Goal: Information Seeking & Learning: Learn about a topic

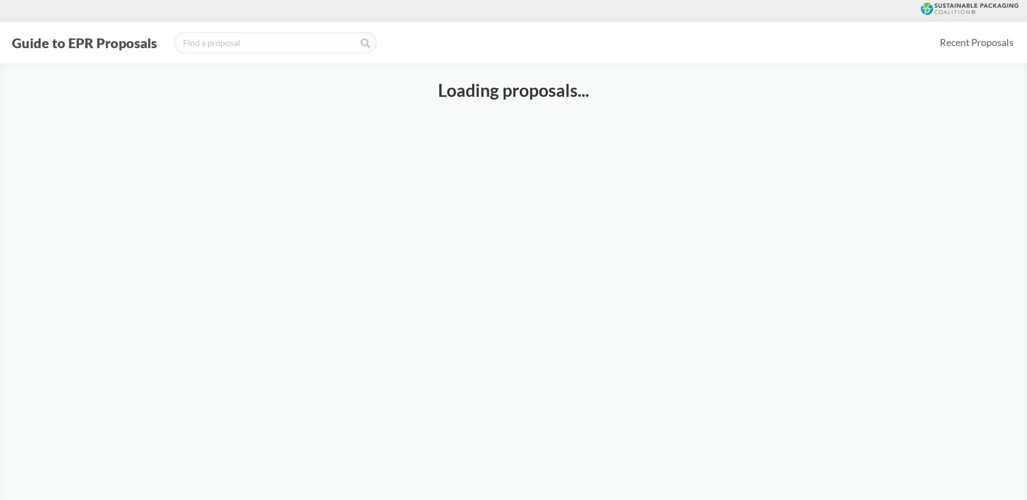
select select "SB54CH"
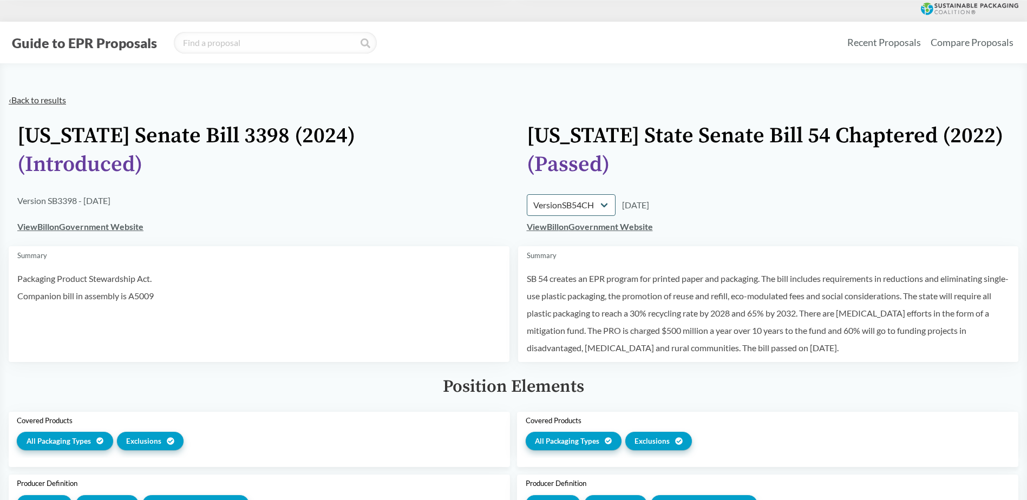
click at [48, 97] on link "‹ Back to results" at bounding box center [37, 100] width 57 height 10
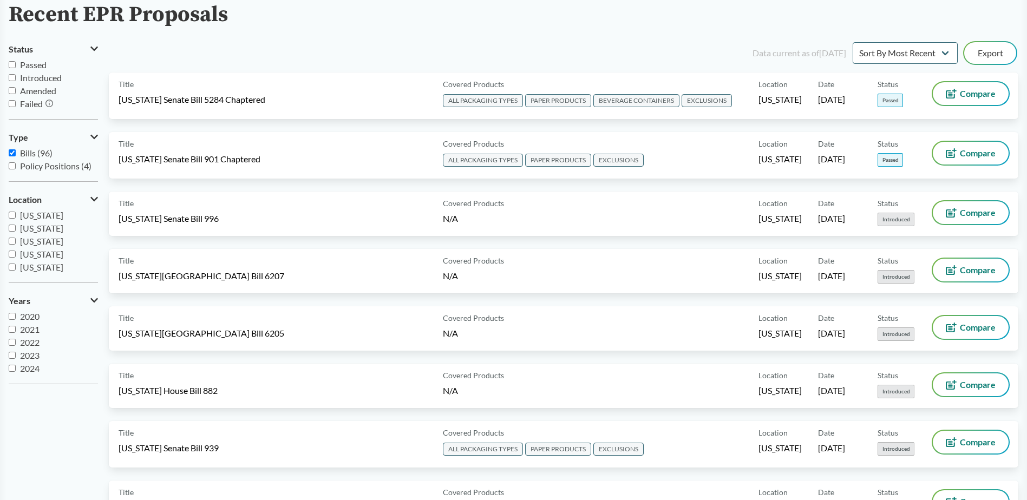
scroll to position [54, 0]
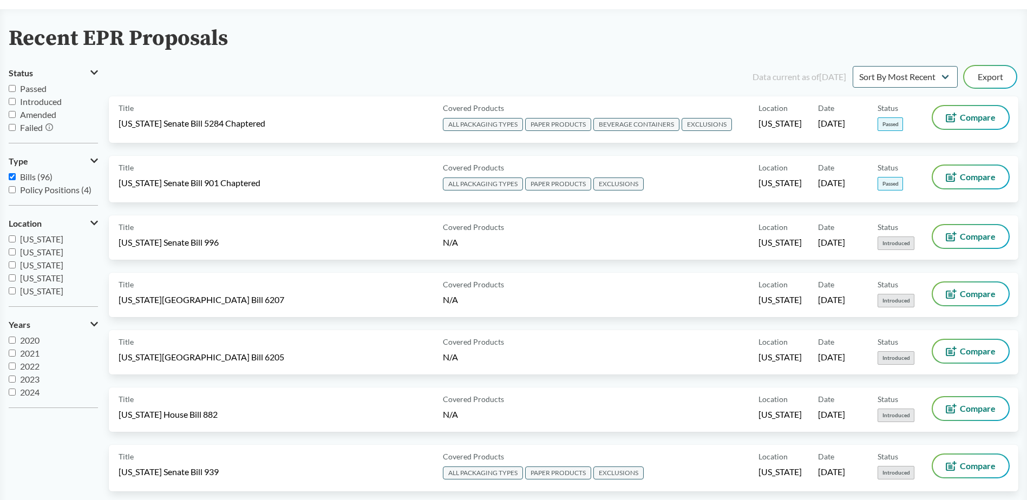
click at [11, 178] on input "Bills (96)" at bounding box center [12, 176] width 7 height 7
checkbox input "false"
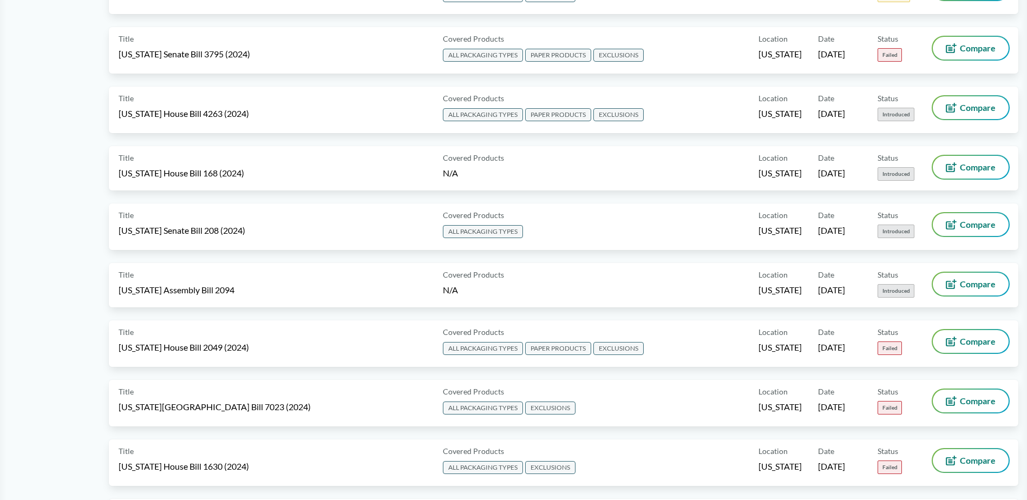
scroll to position [1949, 0]
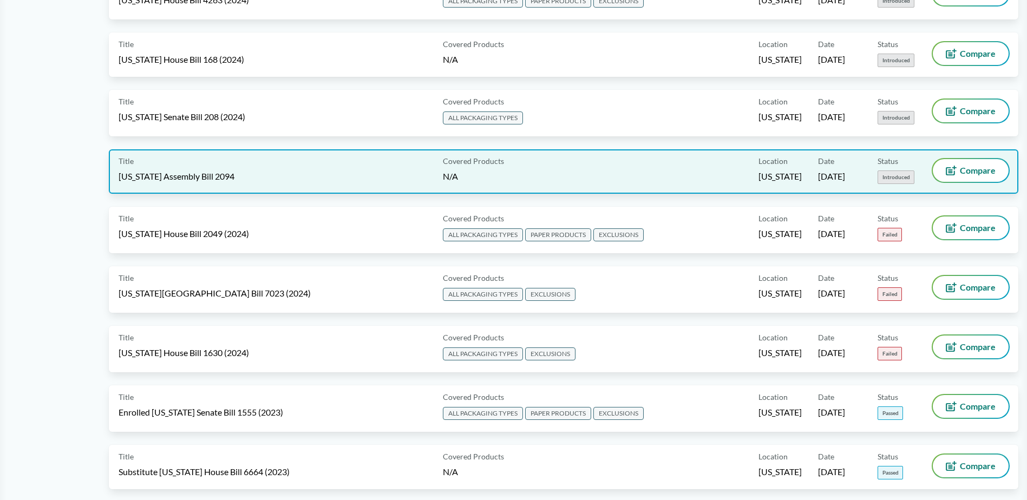
click at [284, 161] on div "Title [US_STATE] Assembly Bill 2094" at bounding box center [279, 171] width 320 height 25
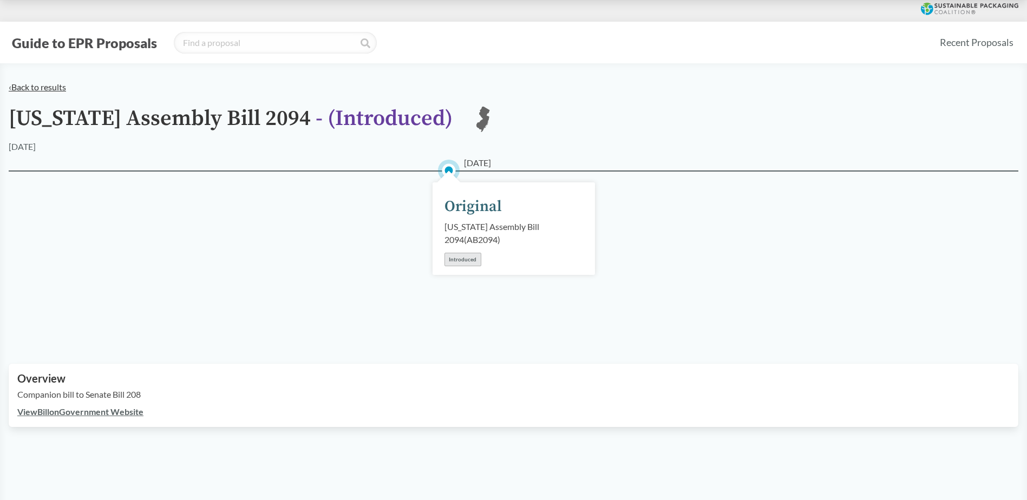
click at [25, 90] on link "‹ Back to results" at bounding box center [37, 87] width 57 height 10
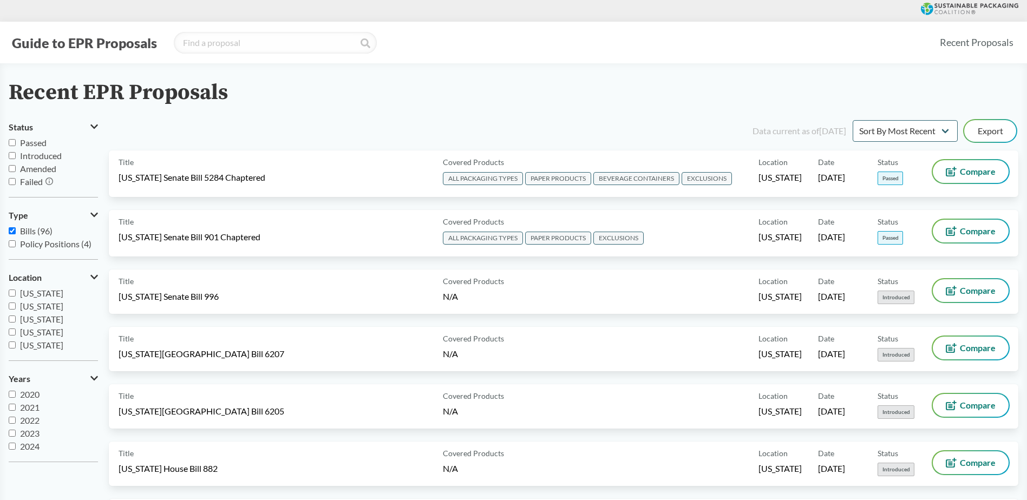
click at [12, 142] on input "Passed" at bounding box center [12, 142] width 7 height 7
checkbox input "true"
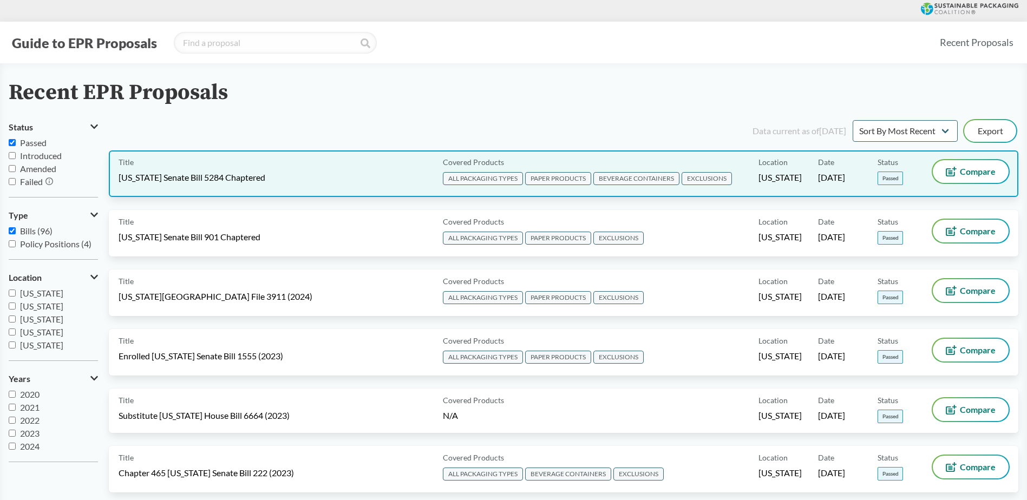
click at [391, 173] on div "Title [US_STATE] Senate Bill 5284 Chaptered" at bounding box center [279, 173] width 320 height 27
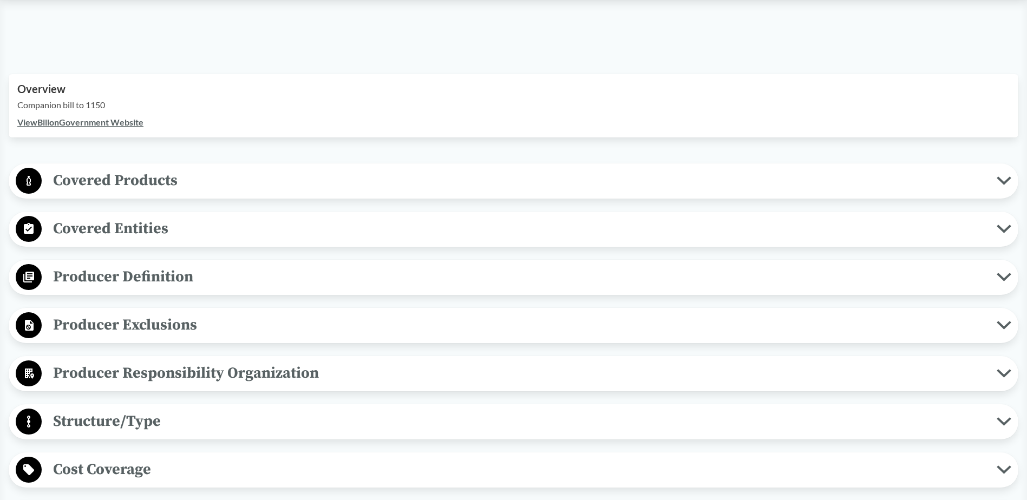
scroll to position [325, 0]
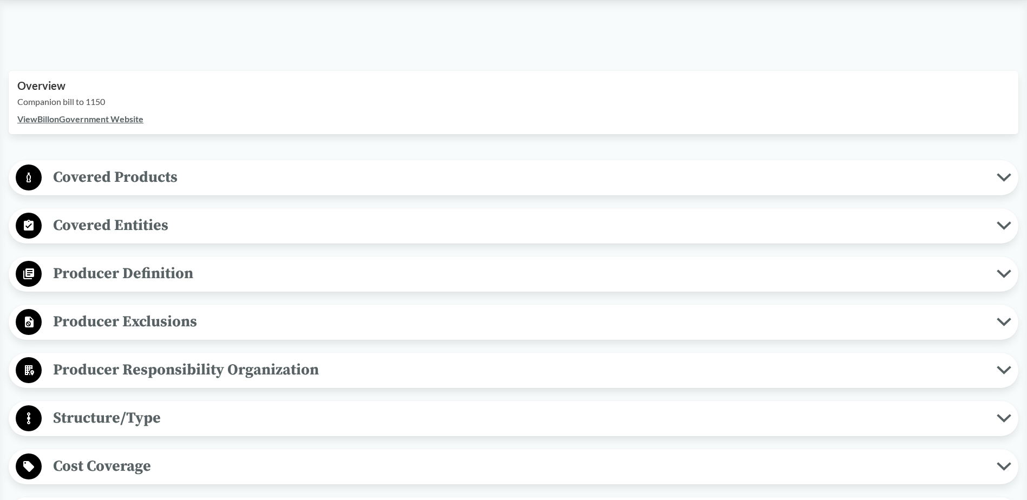
click at [34, 227] on icon at bounding box center [29, 225] width 10 height 11
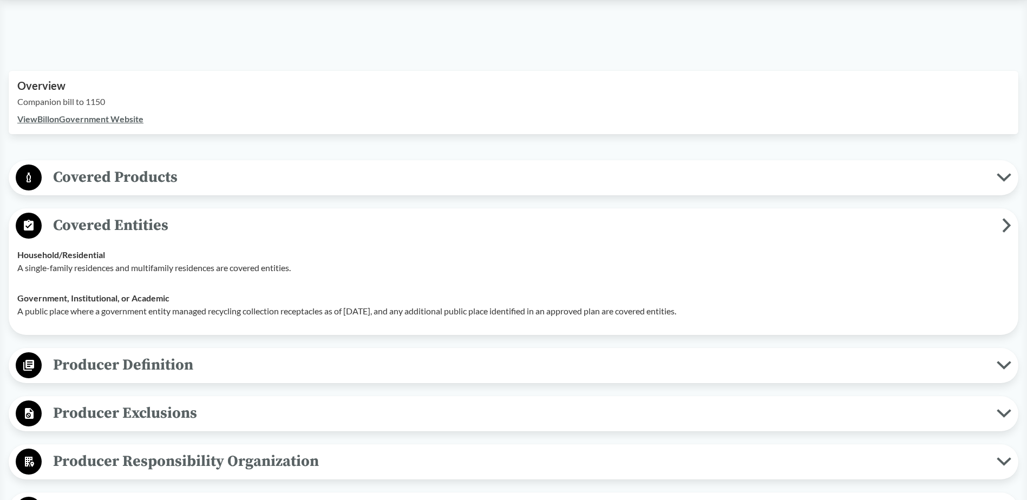
click at [31, 369] on circle at bounding box center [29, 365] width 26 height 26
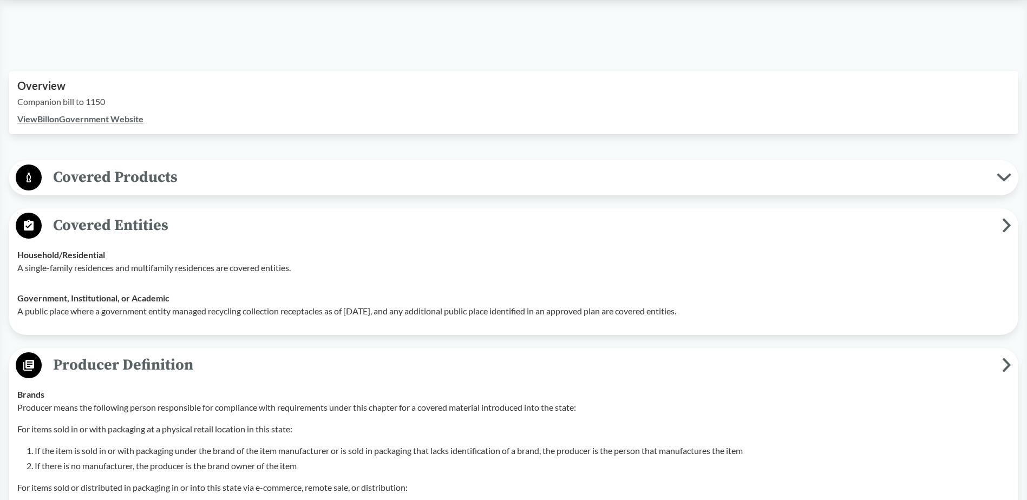
click at [24, 176] on circle at bounding box center [29, 178] width 26 height 26
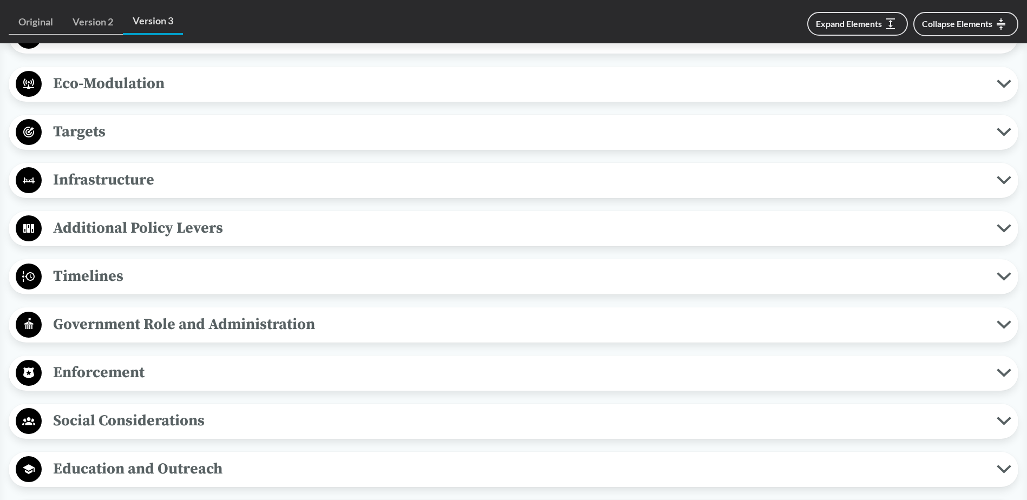
scroll to position [2328, 0]
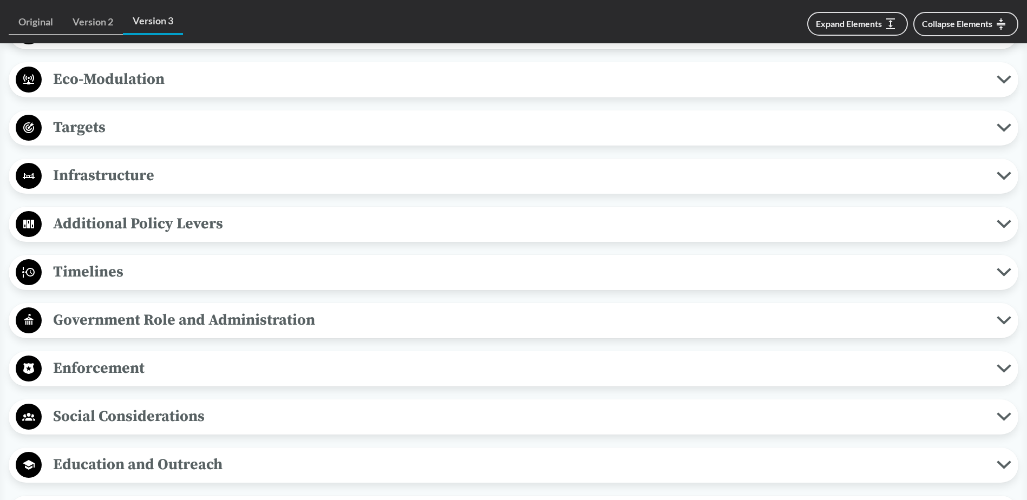
click at [27, 267] on circle at bounding box center [29, 272] width 26 height 26
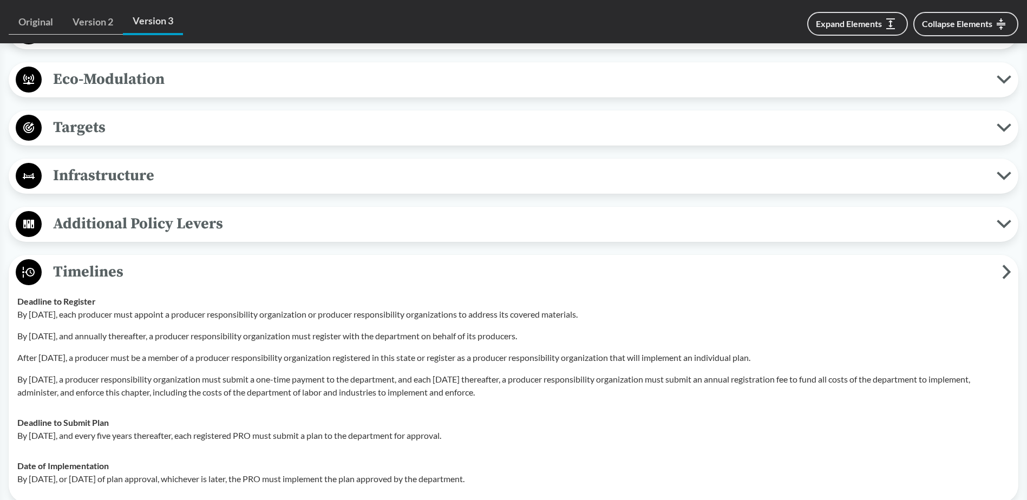
click at [1009, 273] on icon at bounding box center [1006, 271] width 5 height 11
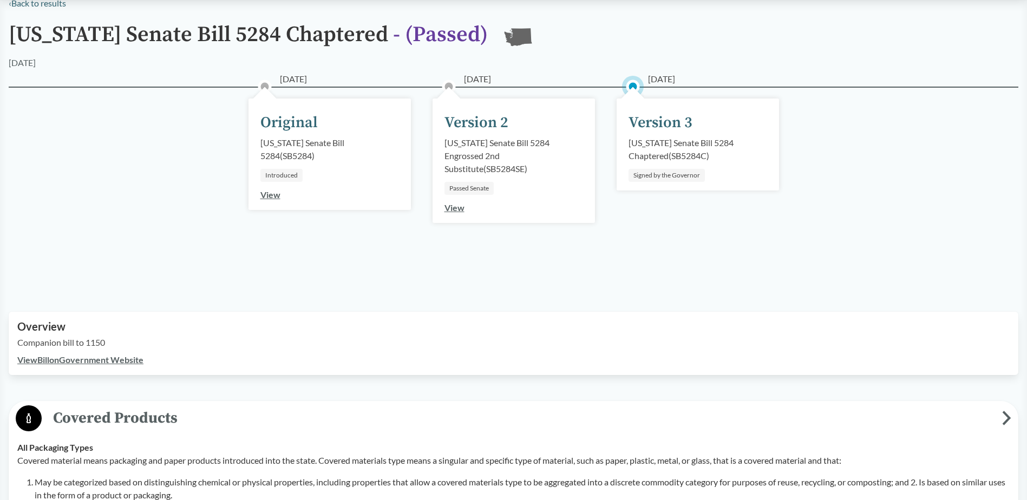
scroll to position [0, 0]
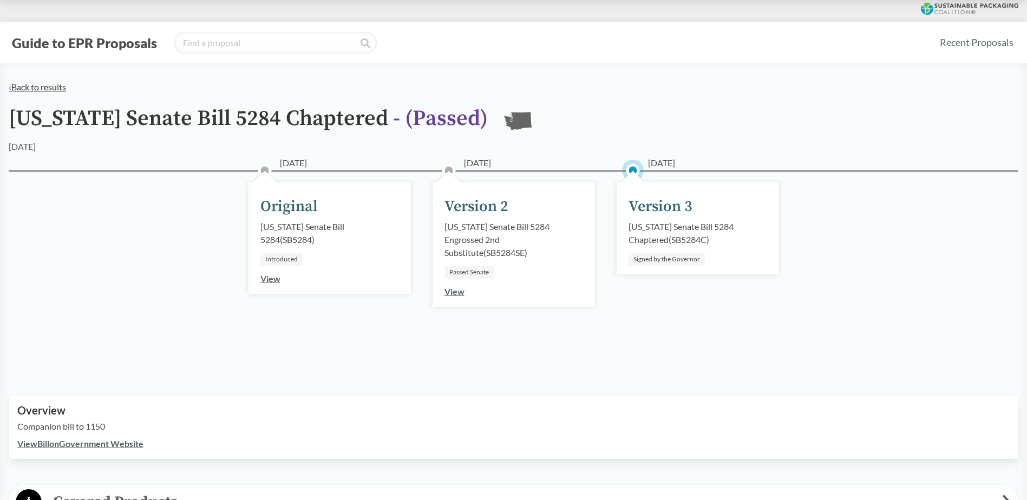
click at [51, 83] on link "‹ Back to results" at bounding box center [37, 87] width 57 height 10
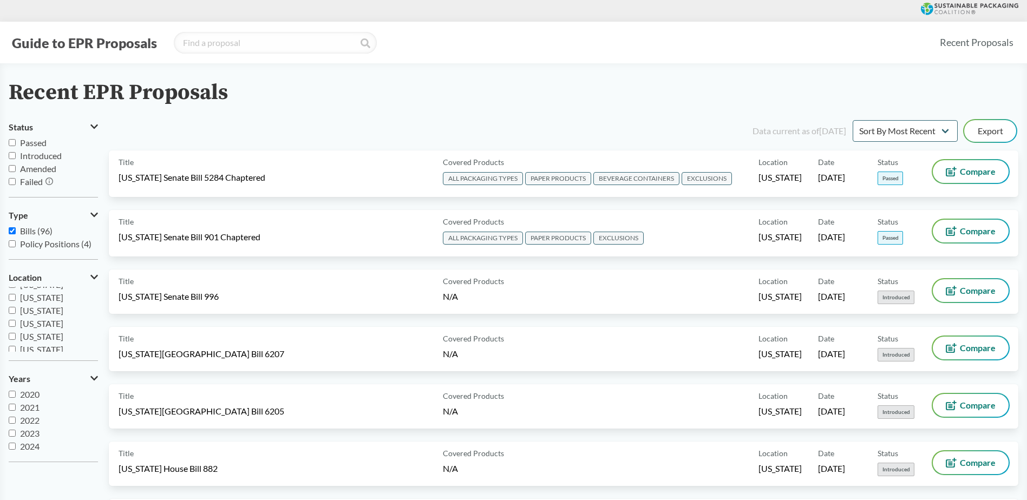
scroll to position [147, 0]
click at [28, 5] on div at bounding box center [513, 11] width 1027 height 22
